Goal: Navigation & Orientation: Find specific page/section

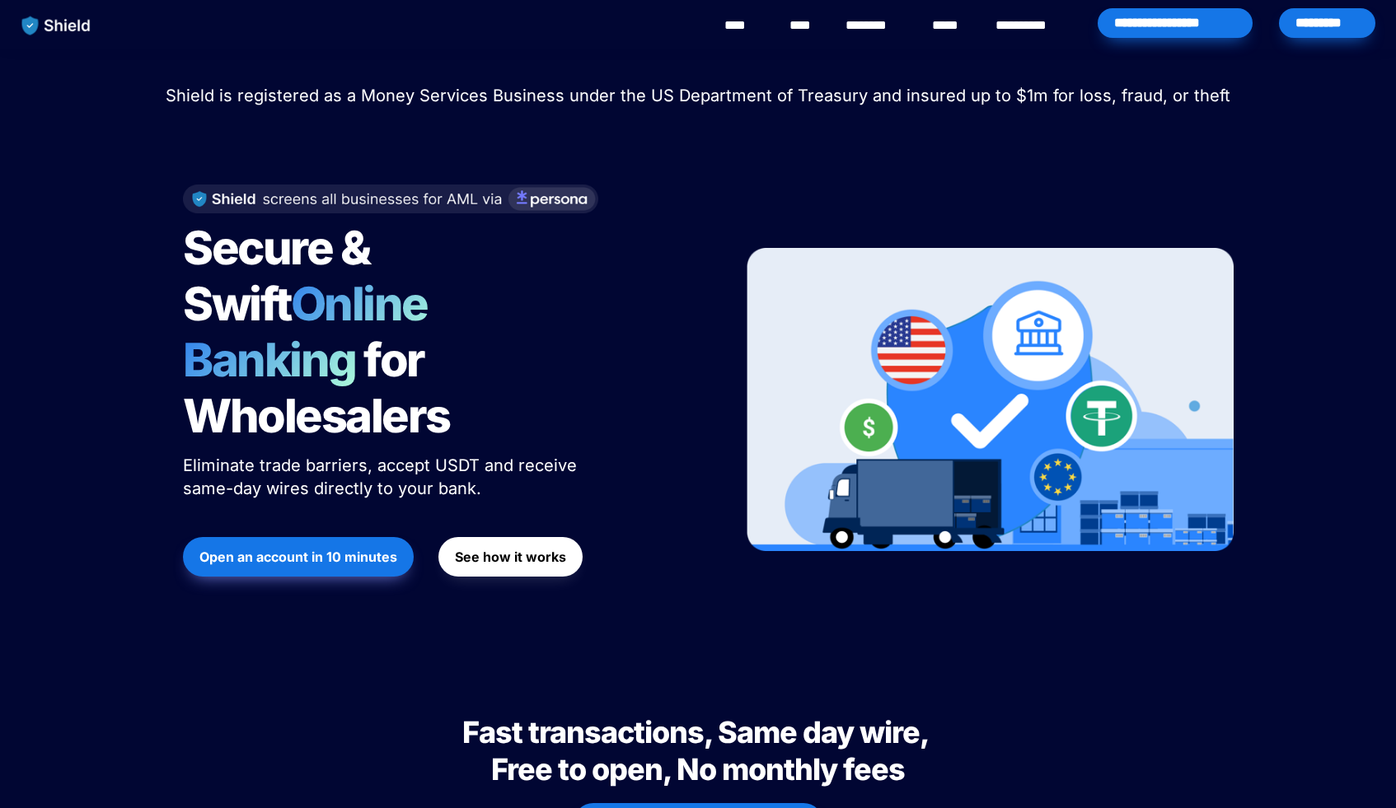
click at [872, 32] on link "********" at bounding box center [875, 26] width 59 height 20
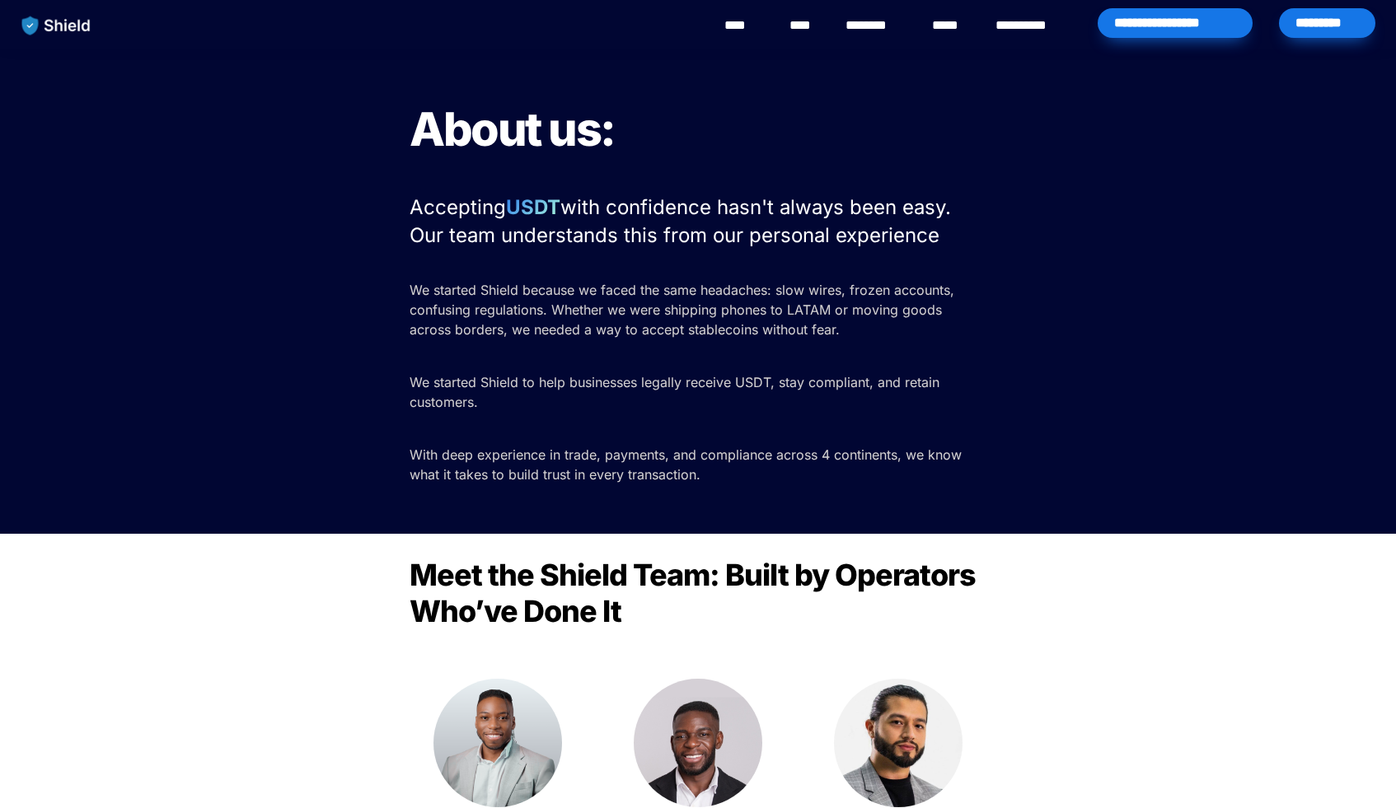
click at [77, 22] on img "main navigation" at bounding box center [56, 25] width 85 height 35
click at [82, 23] on img "main navigation" at bounding box center [56, 25] width 85 height 35
